Goal: Task Accomplishment & Management: Manage account settings

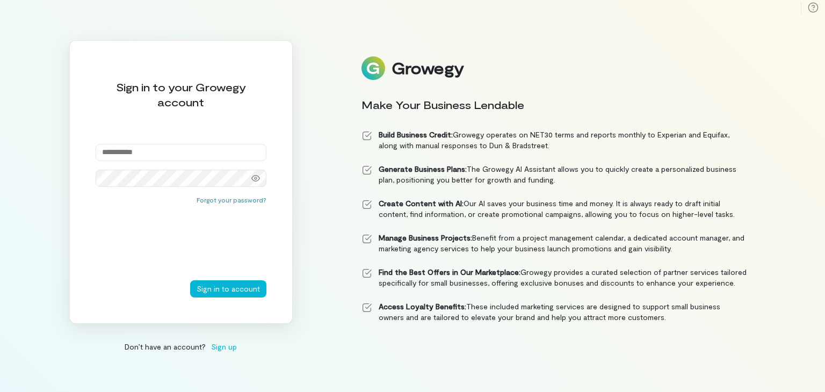
click at [231, 154] on input "email" at bounding box center [181, 152] width 171 height 17
type input "**********"
click at [190, 280] on button "Sign in to account" at bounding box center [228, 288] width 76 height 17
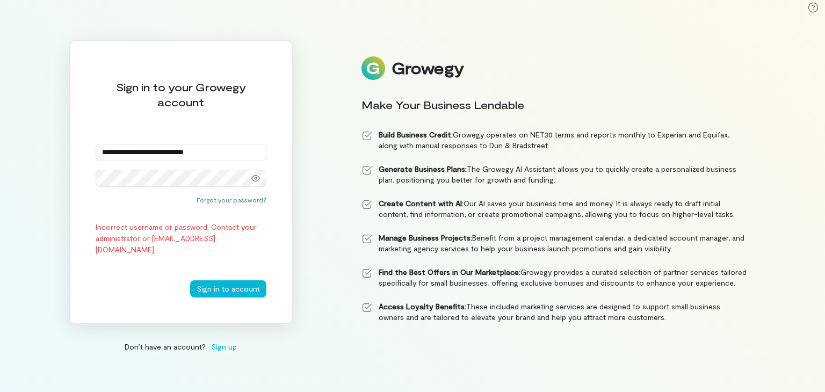
click at [190, 280] on button "Sign in to account" at bounding box center [228, 288] width 76 height 17
click at [378, 71] on img at bounding box center [373, 68] width 24 height 24
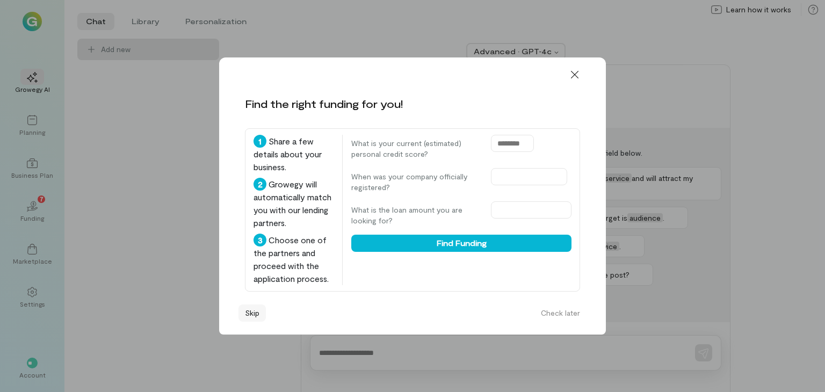
click at [248, 320] on button "Skip" at bounding box center [251, 312] width 27 height 17
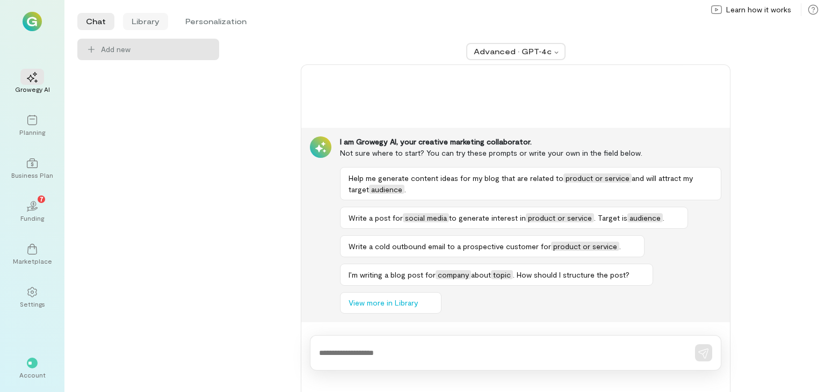
click at [157, 20] on li "Library" at bounding box center [145, 21] width 45 height 17
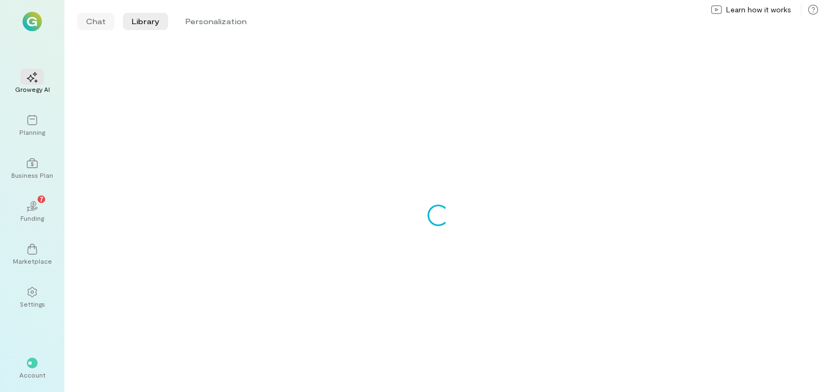
click at [99, 16] on li "Chat" at bounding box center [95, 21] width 37 height 17
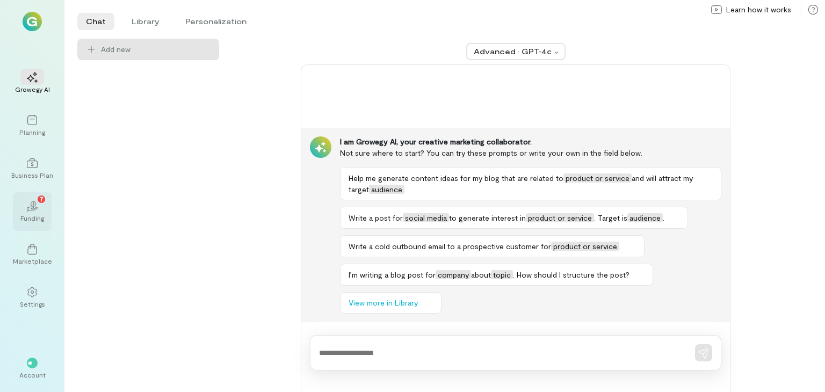
click at [36, 217] on div "Funding" at bounding box center [32, 218] width 24 height 9
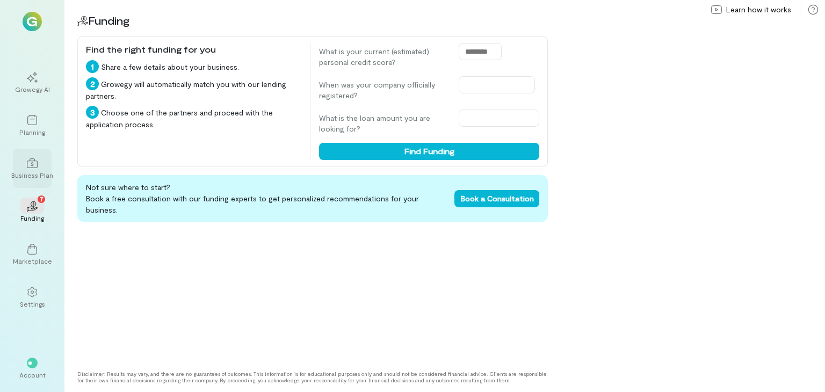
click at [36, 162] on icon at bounding box center [32, 163] width 11 height 11
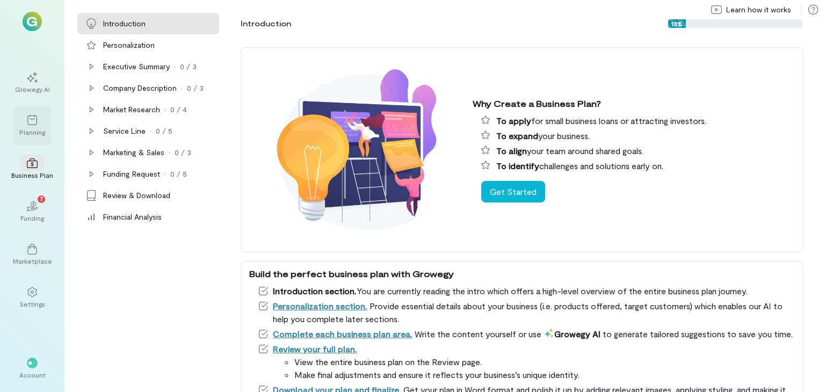
click at [39, 108] on div "Planning" at bounding box center [32, 125] width 39 height 39
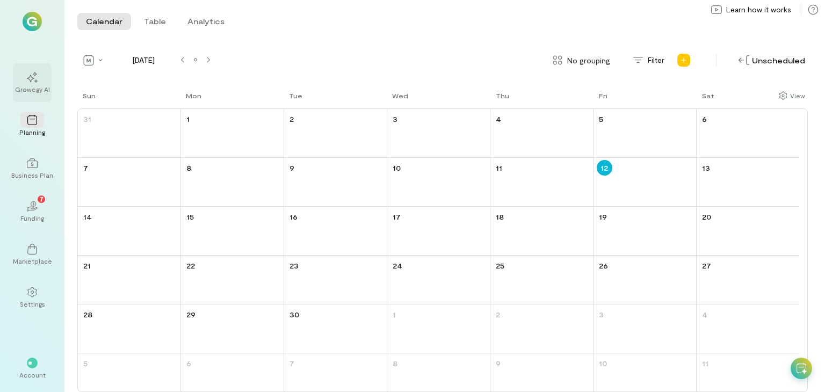
click at [38, 89] on div "Growegy AI" at bounding box center [32, 89] width 35 height 9
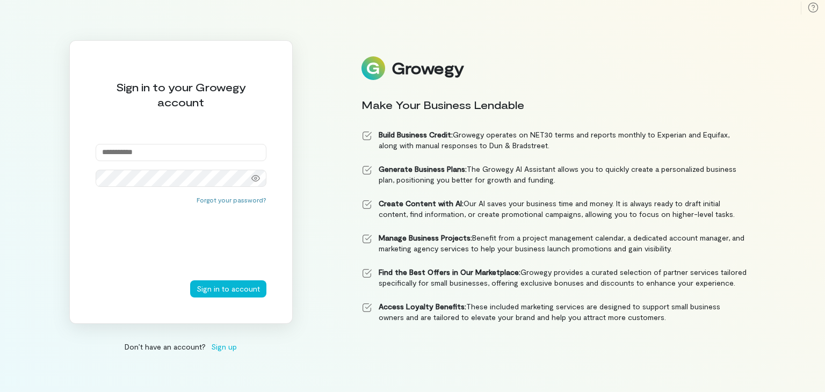
click at [240, 150] on input "email" at bounding box center [181, 152] width 171 height 17
type input "**********"
click at [190, 280] on button "Sign in to account" at bounding box center [228, 288] width 76 height 17
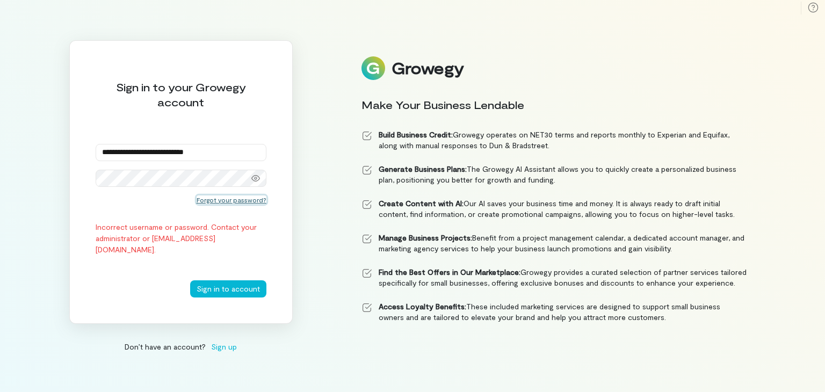
click at [218, 202] on button "Forgot your password?" at bounding box center [231, 199] width 70 height 9
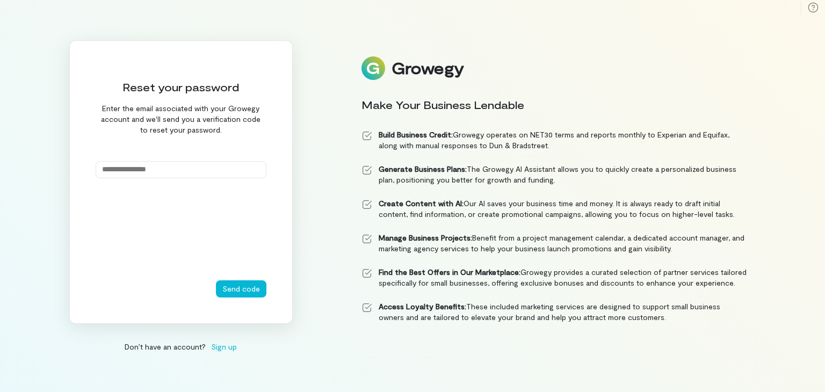
click at [205, 170] on input "email" at bounding box center [181, 169] width 171 height 17
type input "**********"
click at [238, 290] on button "Send code" at bounding box center [241, 288] width 50 height 17
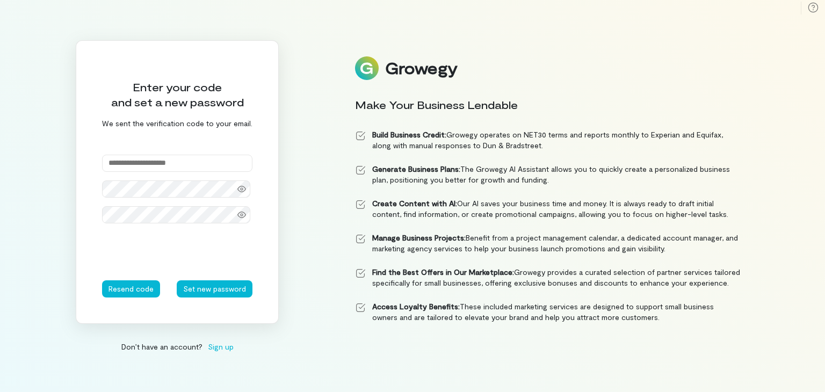
click at [213, 164] on input "text" at bounding box center [177, 163] width 150 height 17
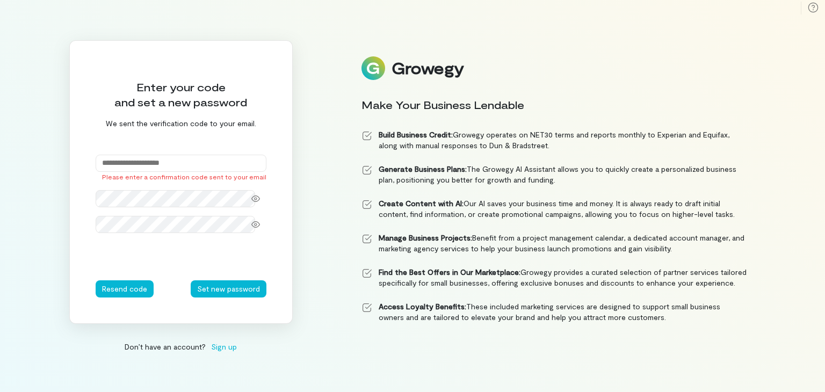
click at [189, 163] on input "text" at bounding box center [181, 163] width 171 height 17
paste input "******"
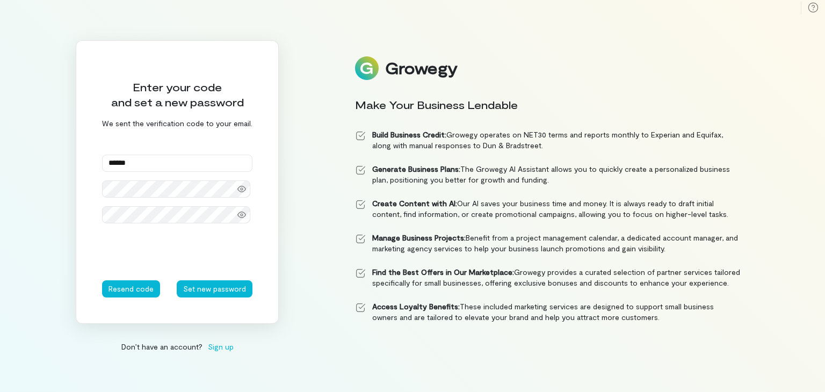
type input "******"
click at [207, 287] on button "Set new password" at bounding box center [215, 288] width 76 height 17
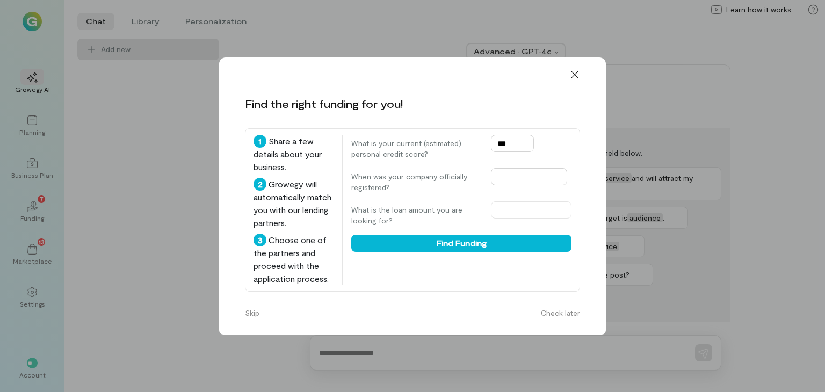
type input "***"
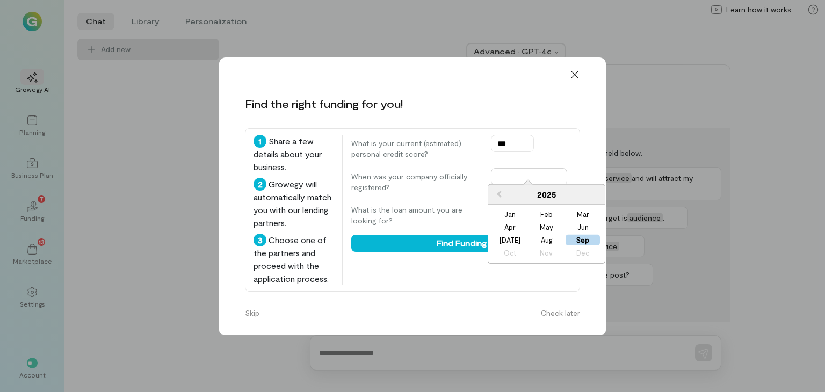
click at [537, 173] on input "text" at bounding box center [529, 176] width 76 height 17
click at [587, 241] on div "Sep" at bounding box center [582, 240] width 34 height 11
type input "**********"
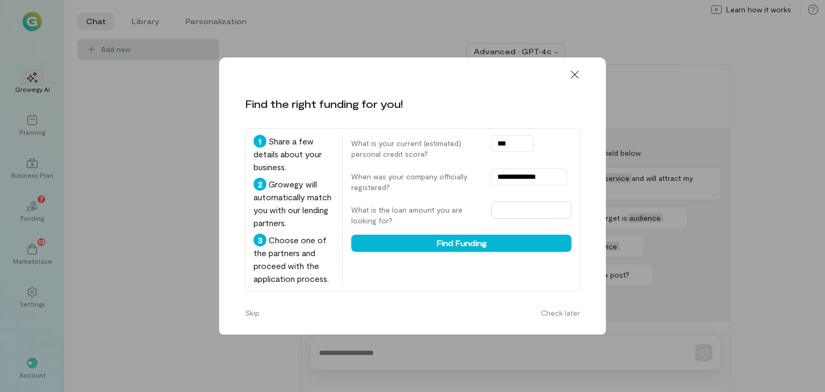
click at [508, 203] on input "text" at bounding box center [531, 209] width 81 height 17
click at [254, 322] on button "Skip" at bounding box center [251, 312] width 27 height 17
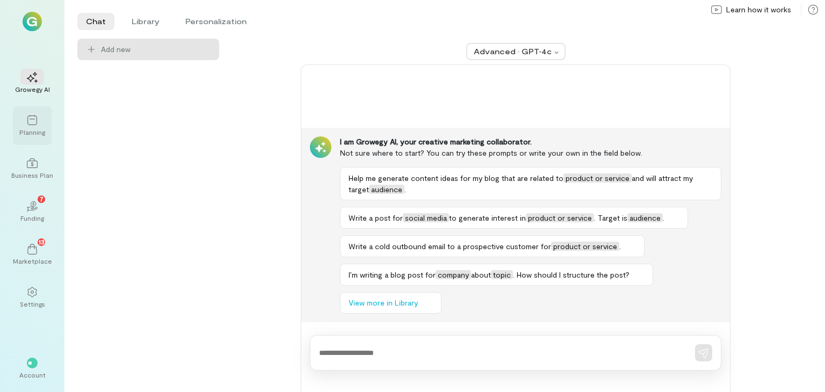
click at [35, 121] on icon at bounding box center [32, 120] width 11 height 11
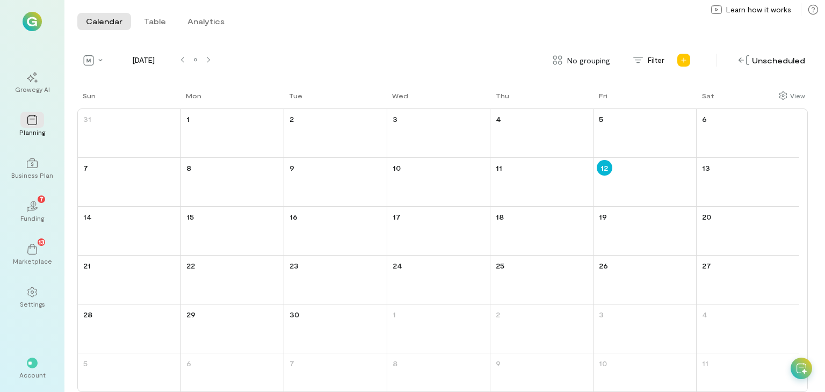
click at [32, 24] on img at bounding box center [32, 21] width 19 height 19
click at [35, 355] on div "**" at bounding box center [32, 362] width 24 height 16
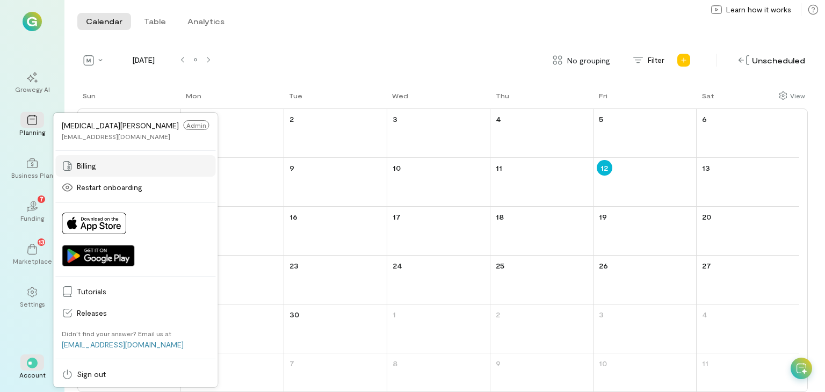
click at [105, 169] on span "Billing" at bounding box center [143, 166] width 132 height 11
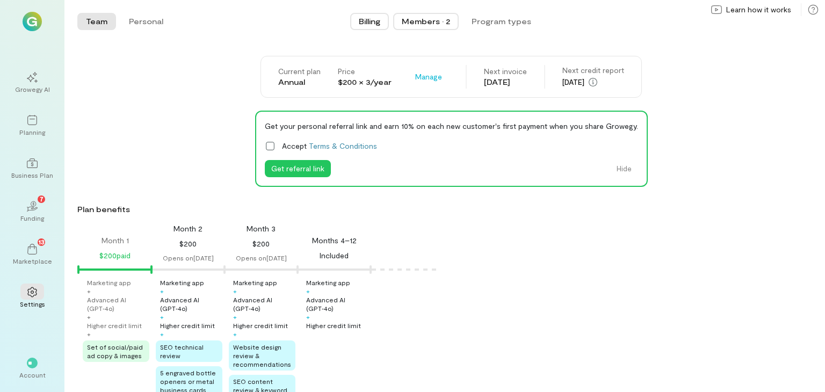
click at [422, 23] on div "Members · 2" at bounding box center [426, 21] width 48 height 11
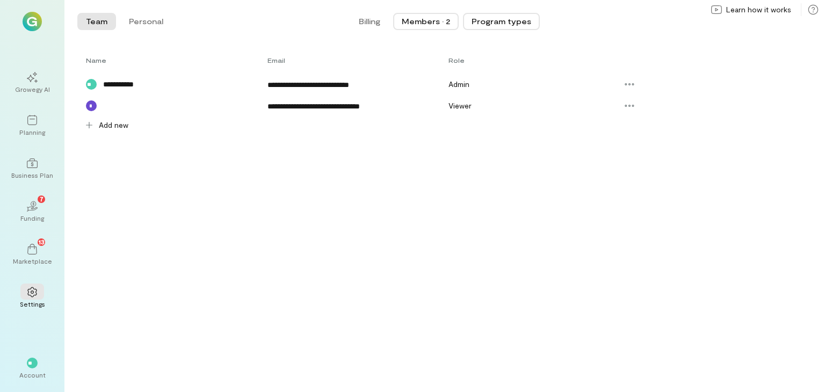
click at [507, 15] on button "Program types" at bounding box center [501, 21] width 77 height 17
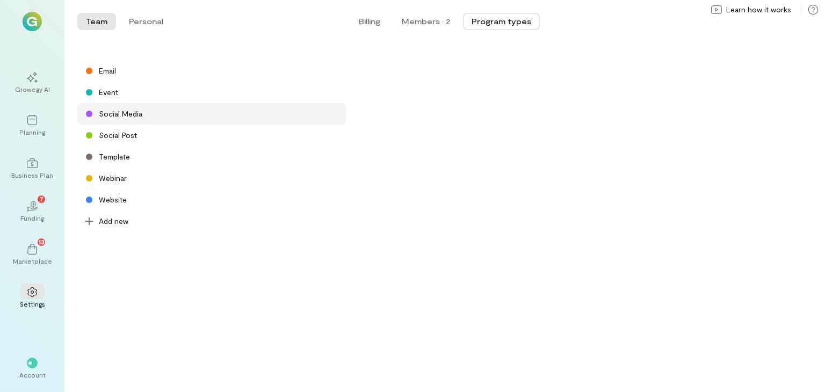
click at [114, 117] on div "Social Media" at bounding box center [120, 113] width 43 height 11
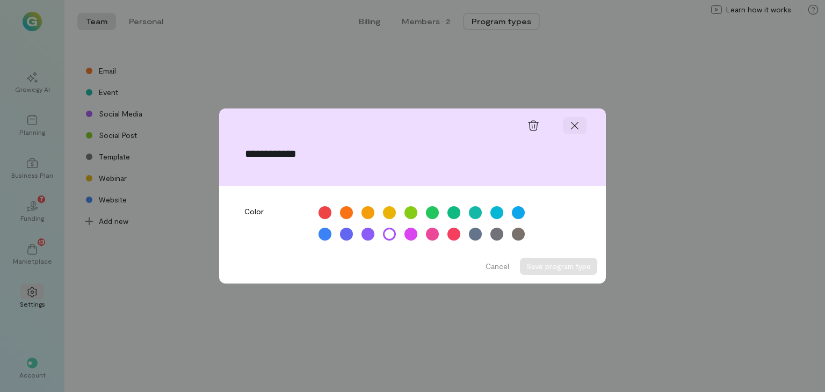
click at [570, 128] on icon at bounding box center [574, 125] width 11 height 11
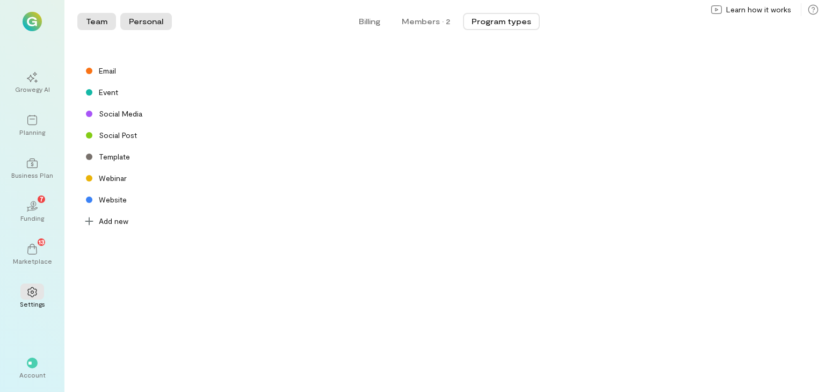
click at [167, 20] on button "Personal" at bounding box center [146, 21] width 52 height 17
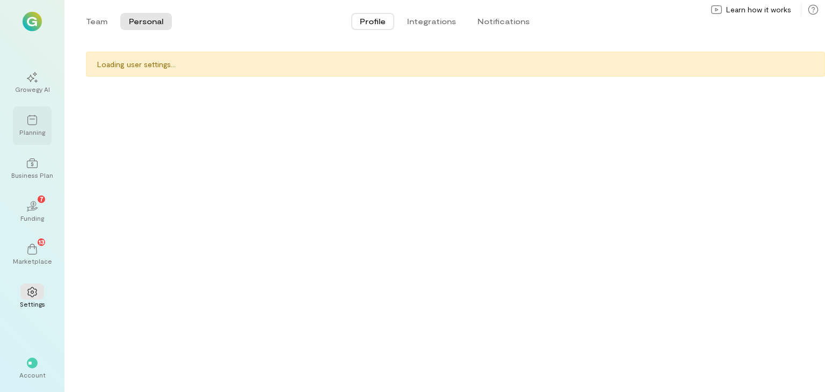
click at [28, 118] on icon at bounding box center [32, 120] width 11 height 11
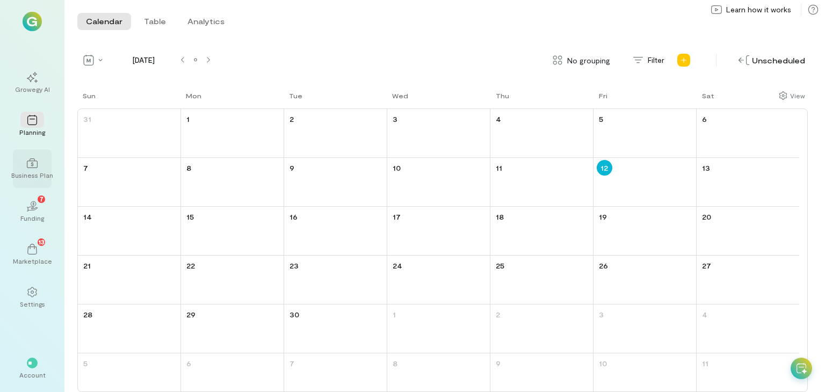
click at [33, 174] on div "Business Plan" at bounding box center [32, 175] width 42 height 9
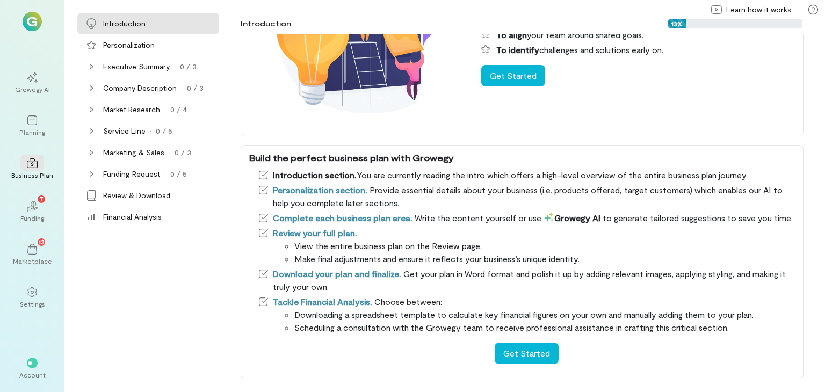
scroll to position [129, 0]
click at [44, 260] on div "Marketplace" at bounding box center [32, 261] width 39 height 9
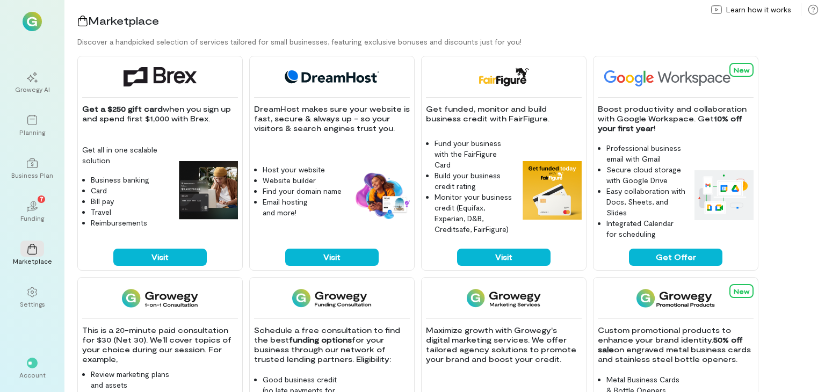
click at [37, 24] on img at bounding box center [32, 21] width 19 height 19
click at [32, 293] on icon at bounding box center [32, 292] width 11 height 11
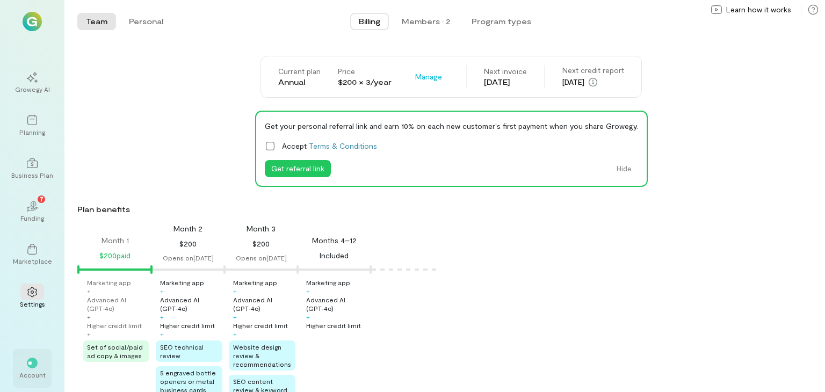
click at [41, 371] on div "Account" at bounding box center [32, 374] width 26 height 9
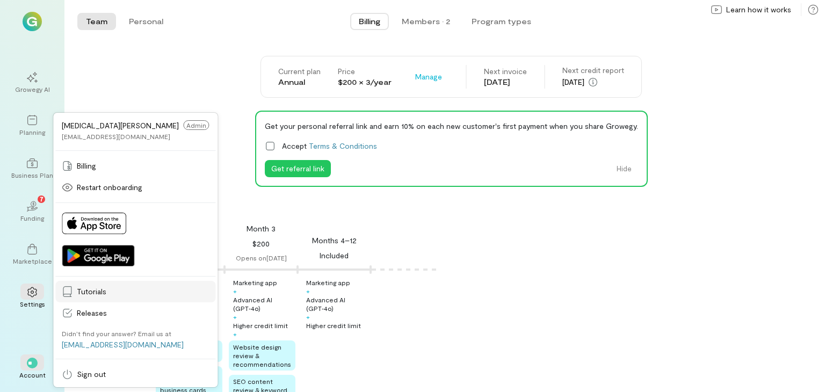
click at [90, 293] on span "Tutorials" at bounding box center [143, 291] width 132 height 11
